Goal: Task Accomplishment & Management: Manage account settings

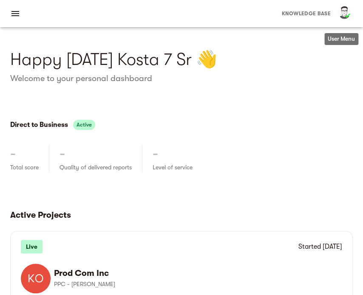
click at [345, 13] on img "button" at bounding box center [343, 13] width 17 height 17
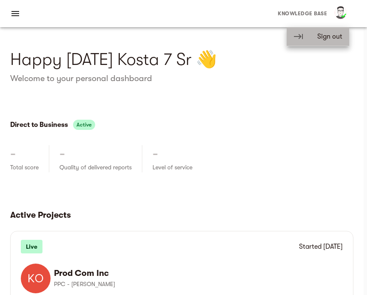
click at [323, 40] on span "Sign out" at bounding box center [329, 36] width 25 height 10
